Goal: Transaction & Acquisition: Purchase product/service

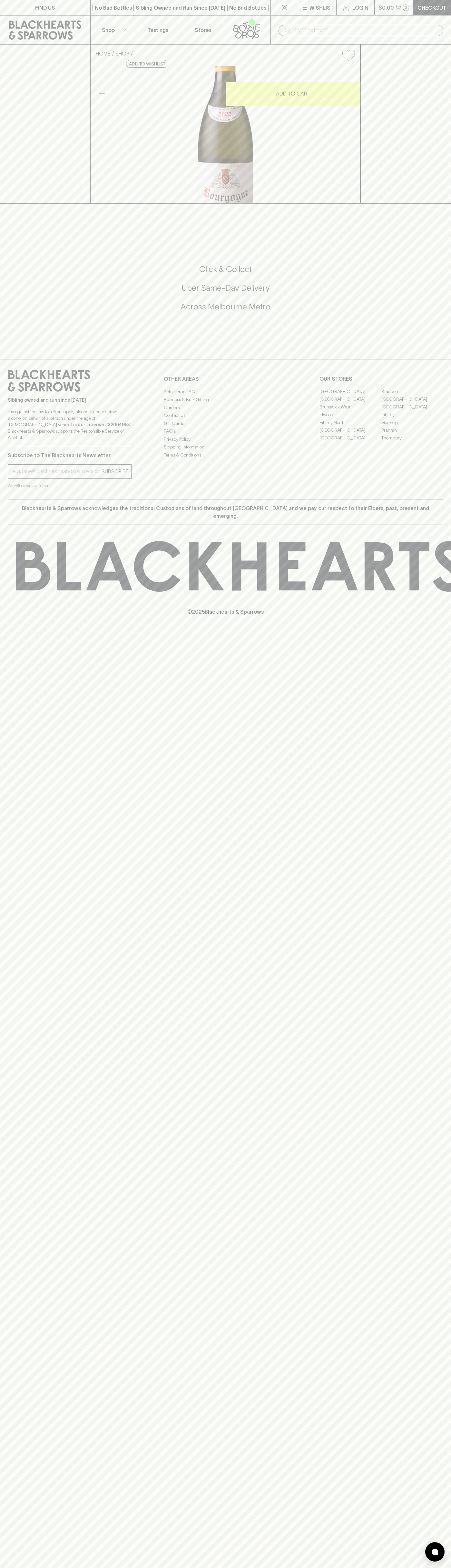
click at [419, 6] on p "Checkout" at bounding box center [432, 7] width 29 height 7
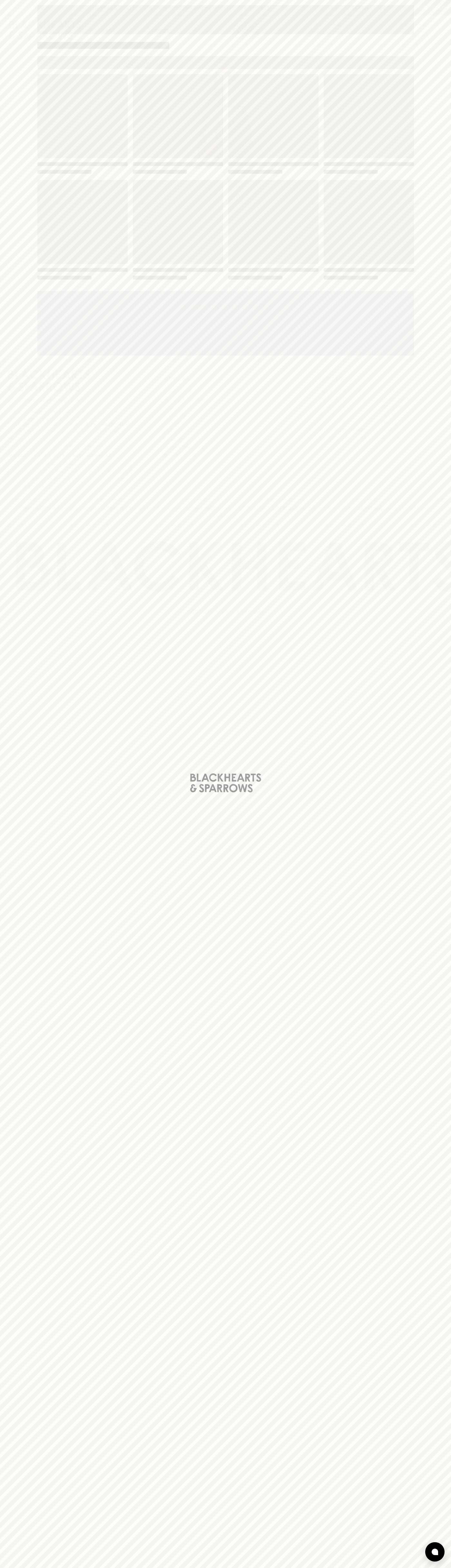
click at [443, 1023] on div "Loading" at bounding box center [225, 784] width 451 height 1568
click at [441, 1568] on html "FIND US | No Bad Bottles | Sibling Owned and Run Since [DATE] | No Bad Bottles …" at bounding box center [225, 784] width 451 height 1568
click at [22, 908] on div "Loading" at bounding box center [225, 784] width 451 height 1568
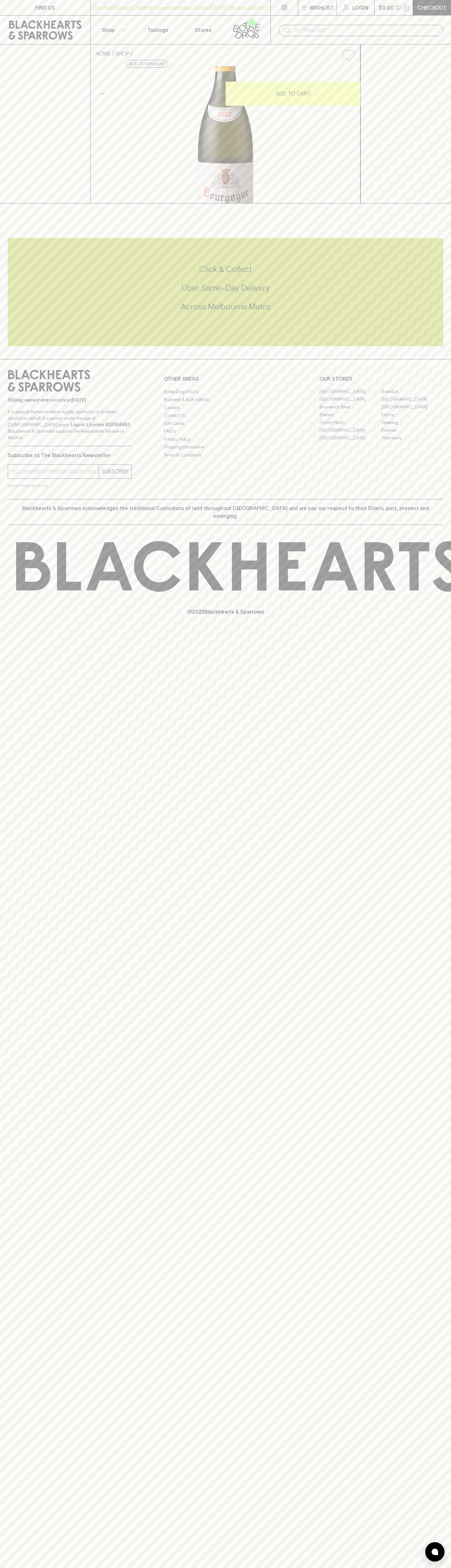
click at [413, 395] on link "Braddon" at bounding box center [412, 392] width 62 height 7
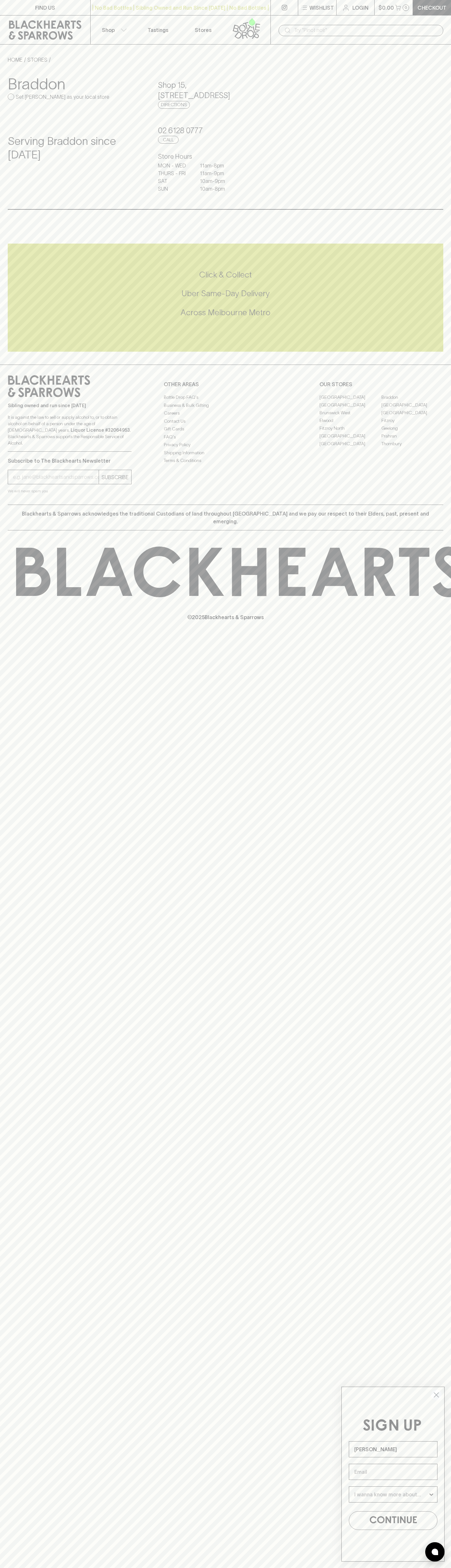
type input "John Smith"
